Goal: Complete application form

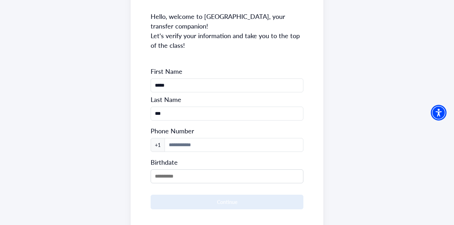
scroll to position [101, 0]
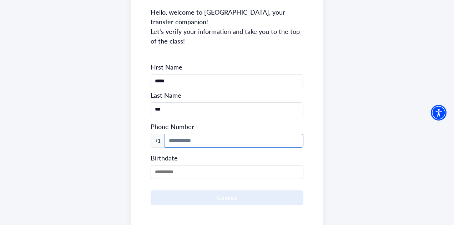
click at [233, 145] on input at bounding box center [234, 141] width 139 height 14
type input "**********"
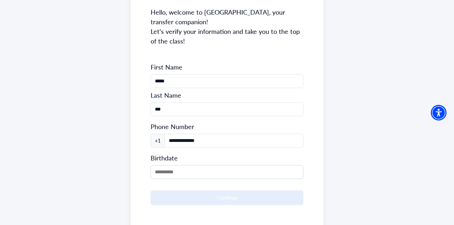
click at [205, 164] on div at bounding box center [227, 172] width 153 height 16
click at [205, 172] on input "MM/DD/YYYY" at bounding box center [227, 172] width 153 height 14
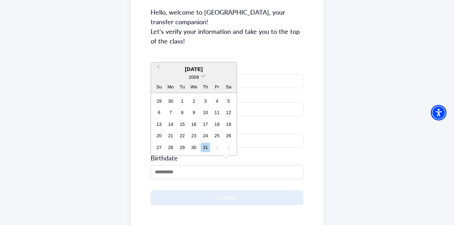
click at [202, 76] on span at bounding box center [203, 75] width 5 height 5
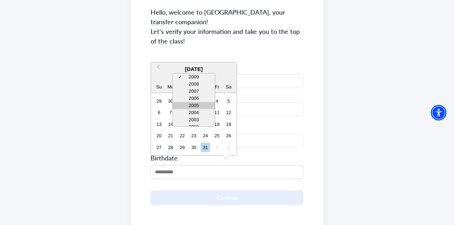
click at [197, 104] on div "2005" at bounding box center [194, 105] width 42 height 7
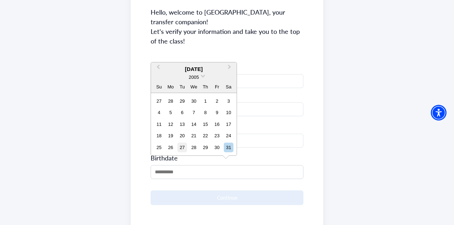
click at [184, 147] on div "27" at bounding box center [182, 148] width 10 height 10
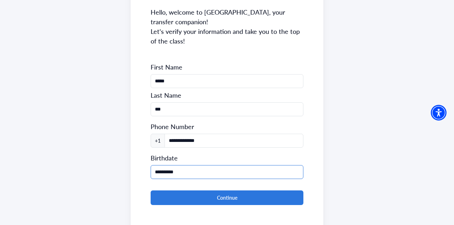
click at [196, 172] on input "**********" at bounding box center [227, 172] width 153 height 14
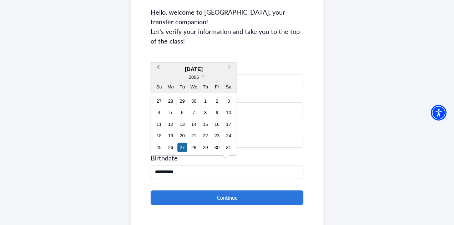
click at [158, 68] on span "Previous Month" at bounding box center [158, 68] width 0 height 11
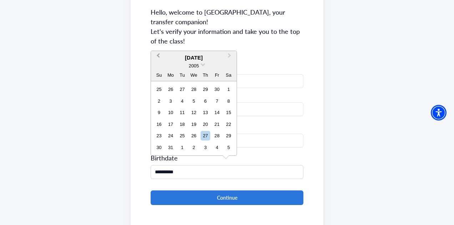
click at [158, 55] on span "Previous Month" at bounding box center [158, 57] width 0 height 11
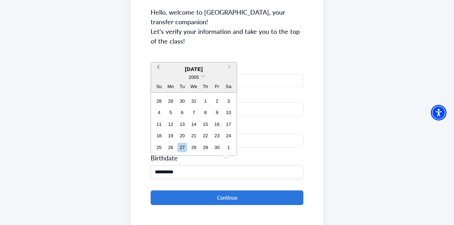
click at [157, 65] on button "Previous Month" at bounding box center [157, 68] width 11 height 11
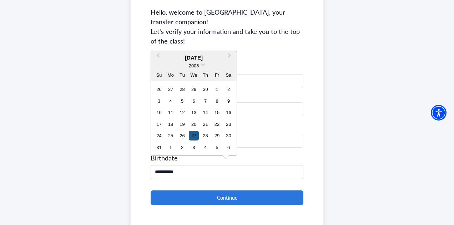
click at [195, 132] on div "27" at bounding box center [194, 136] width 10 height 10
type input "**********"
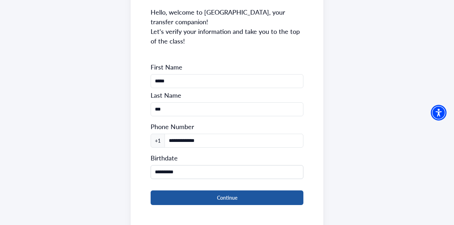
click at [206, 191] on button "Continue" at bounding box center [227, 198] width 153 height 15
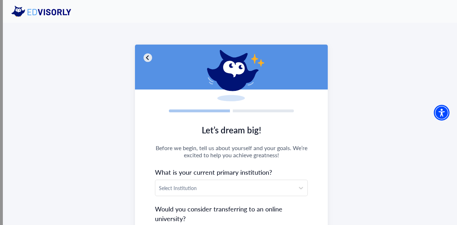
scroll to position [114, 0]
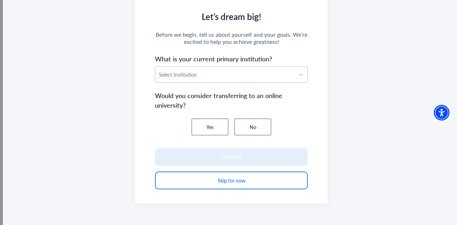
click at [244, 80] on div "Select Institution" at bounding box center [224, 75] width 139 height 16
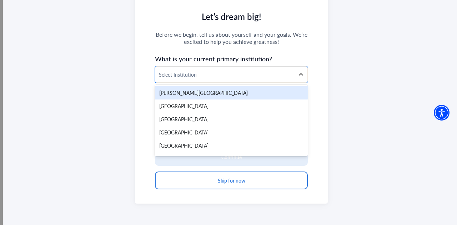
click at [302, 42] on span "Before we begin, tell us about yourself and your goals. We’re excited to help y…" at bounding box center [231, 38] width 153 height 14
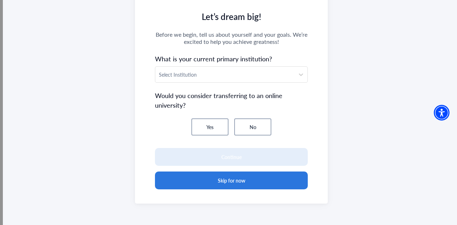
click at [258, 184] on button "Skip for now" at bounding box center [231, 181] width 153 height 18
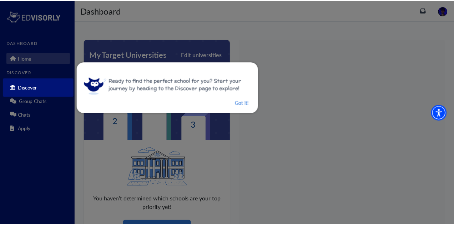
scroll to position [6, 0]
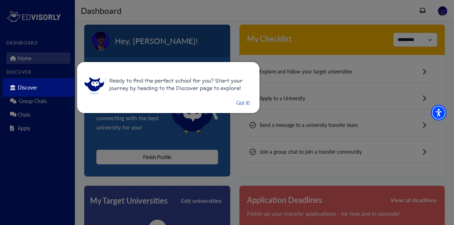
click at [239, 106] on button "Got it!" at bounding box center [243, 103] width 15 height 9
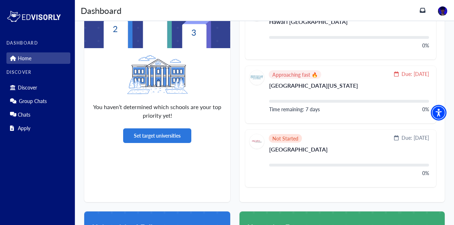
scroll to position [258, 0]
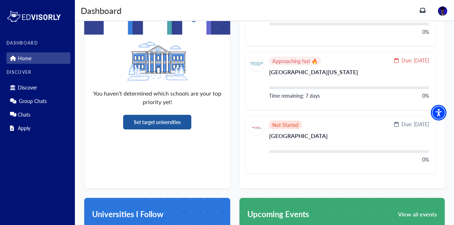
click at [152, 126] on button "Set target universities" at bounding box center [157, 122] width 68 height 15
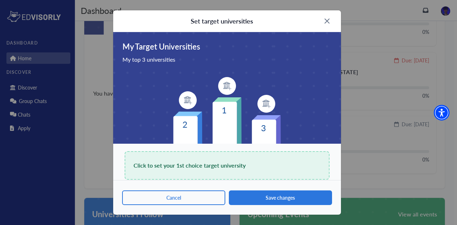
click at [215, 166] on span "Click to set your 1st choice target university" at bounding box center [190, 166] width 112 height 10
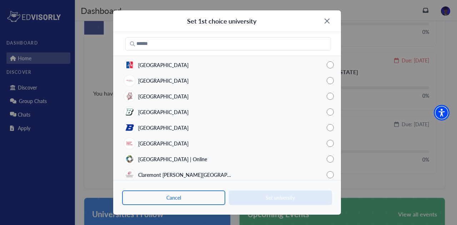
click at [206, 142] on div "[GEOGRAPHIC_DATA]" at bounding box center [227, 144] width 228 height 16
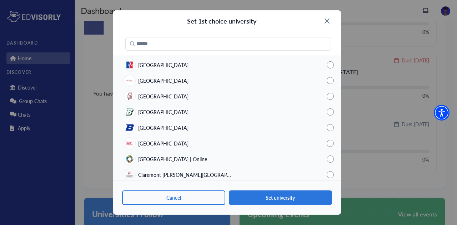
click at [191, 160] on span "[GEOGRAPHIC_DATA] | Online" at bounding box center [172, 159] width 69 height 7
click at [203, 137] on div "[GEOGRAPHIC_DATA]" at bounding box center [227, 144] width 228 height 16
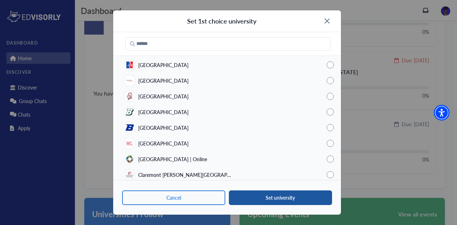
click at [269, 197] on button "Set university" at bounding box center [280, 198] width 103 height 15
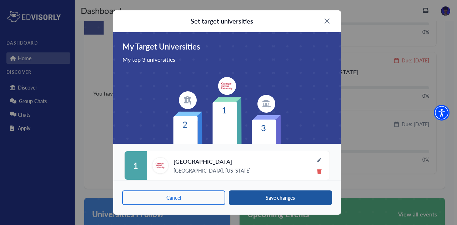
click at [286, 200] on button "Save changes" at bounding box center [280, 198] width 103 height 15
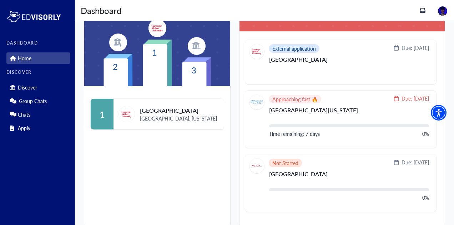
scroll to position [148, 0]
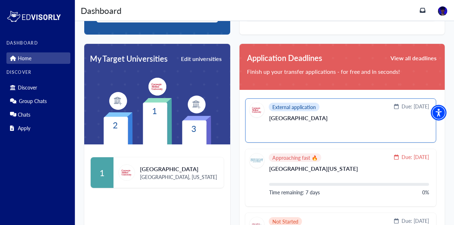
click at [343, 124] on p "[GEOGRAPHIC_DATA]" at bounding box center [349, 120] width 160 height 11
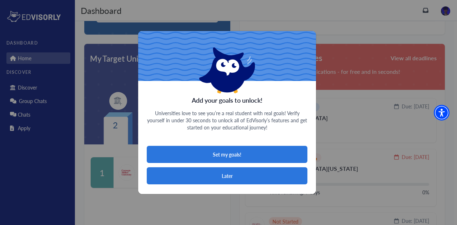
click at [254, 176] on button "Later" at bounding box center [227, 175] width 161 height 17
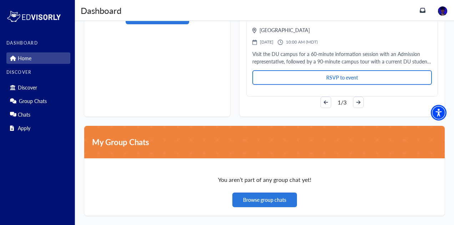
scroll to position [560, 0]
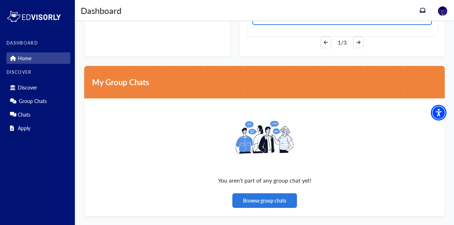
click at [34, 62] on link "Home" at bounding box center [38, 57] width 64 height 11
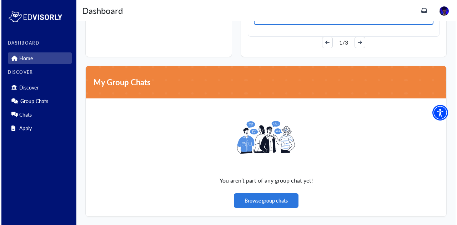
scroll to position [0, 0]
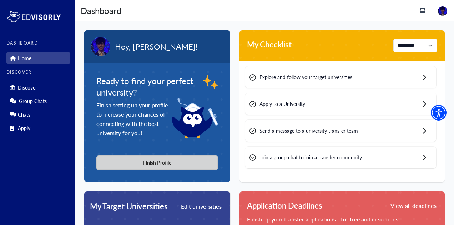
click at [169, 162] on button "Finish Profile" at bounding box center [157, 163] width 122 height 15
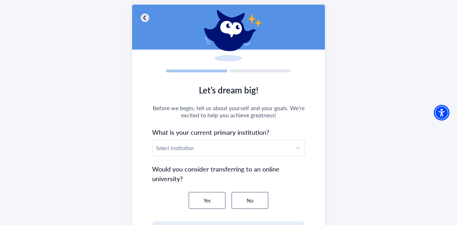
scroll to position [41, 0]
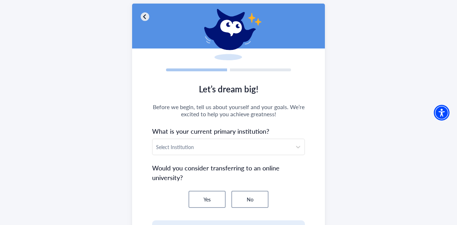
click at [234, 137] on section "Let’s dream big! Before we begin, tell us about yourself and your goals. We’re …" at bounding box center [228, 176] width 193 height 199
click at [231, 143] on div at bounding box center [222, 147] width 132 height 9
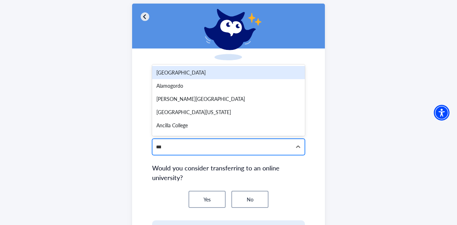
type input "***"
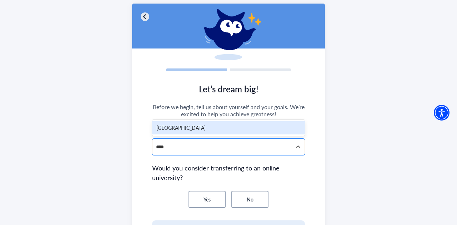
click at [225, 128] on div "[GEOGRAPHIC_DATA]" at bounding box center [228, 127] width 153 height 13
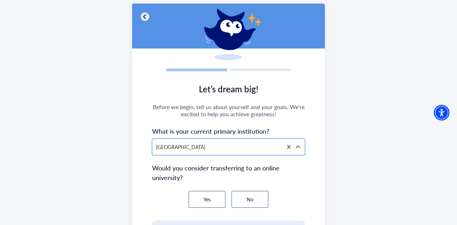
click at [247, 200] on button "No" at bounding box center [249, 199] width 37 height 17
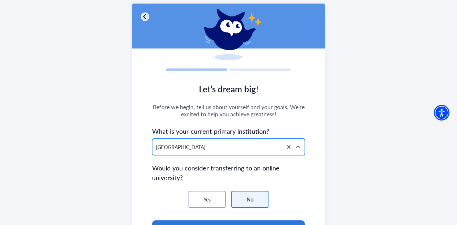
scroll to position [107, 0]
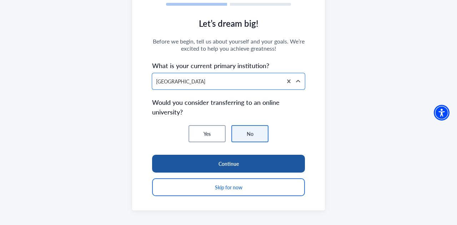
click at [255, 164] on button "Continue" at bounding box center [228, 164] width 153 height 18
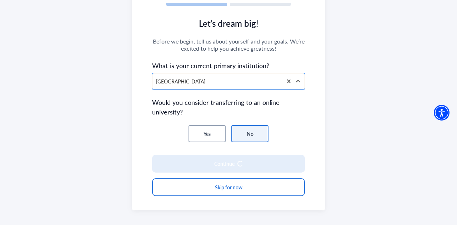
scroll to position [104, 0]
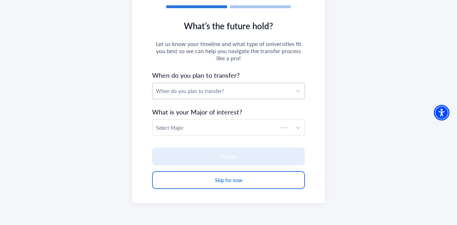
click at [236, 92] on div "When do you plan to transfer?" at bounding box center [222, 90] width 132 height 7
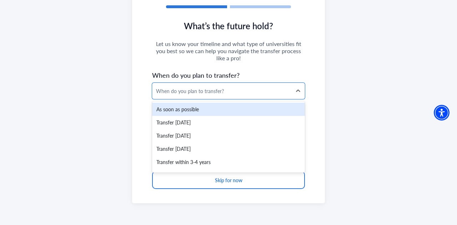
click at [224, 112] on div "As soon as possible" at bounding box center [228, 109] width 153 height 13
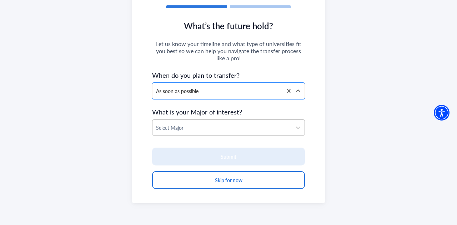
click at [224, 127] on div at bounding box center [222, 128] width 132 height 9
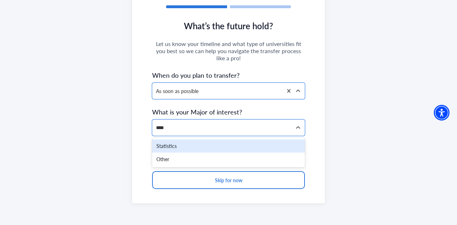
type input "*****"
click at [195, 150] on div "Statistics" at bounding box center [228, 146] width 153 height 13
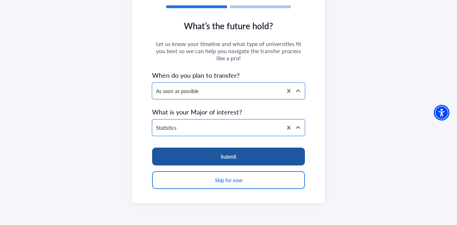
click at [250, 155] on button "Submit" at bounding box center [228, 157] width 153 height 18
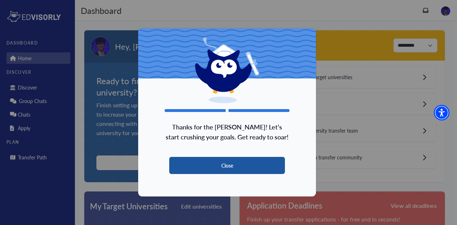
click at [236, 164] on button "Close" at bounding box center [227, 165] width 116 height 17
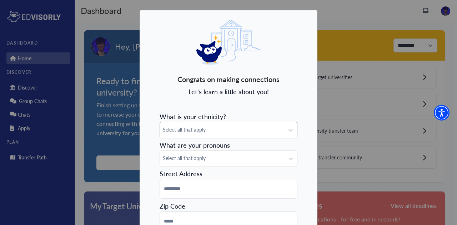
click at [254, 132] on div "Select all that apply" at bounding box center [229, 130] width 138 height 16
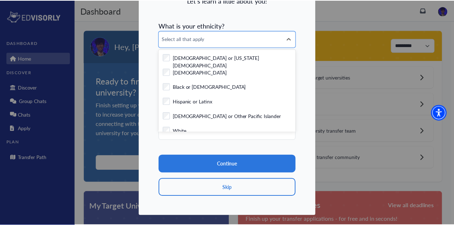
scroll to position [92, 0]
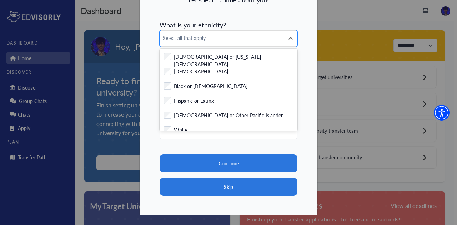
click at [232, 188] on button "Skip" at bounding box center [229, 187] width 138 height 18
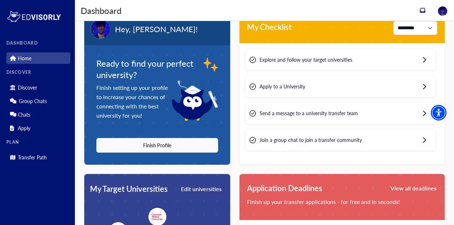
scroll to position [0, 0]
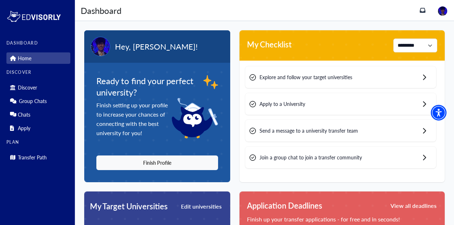
click at [337, 104] on div "Apply to a University" at bounding box center [340, 104] width 191 height 22
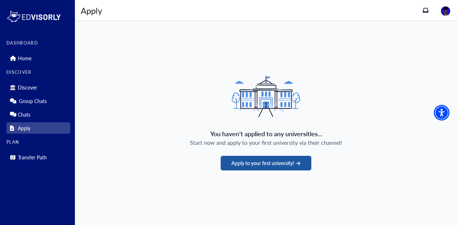
click at [280, 162] on button "Apply to your first university!" at bounding box center [266, 163] width 90 height 15
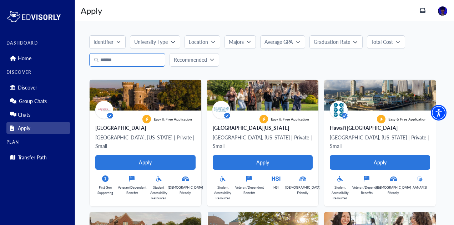
click at [134, 61] on input "Search" at bounding box center [127, 60] width 76 height 14
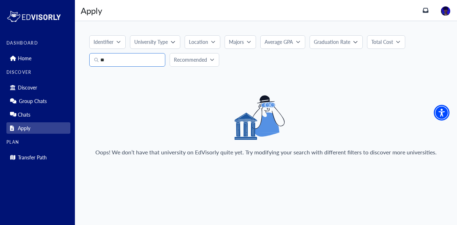
type input "*"
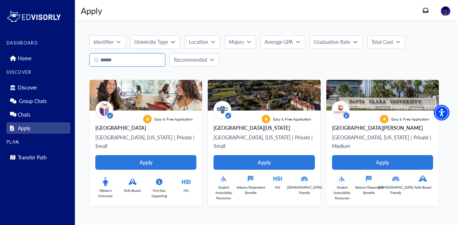
type input "*"
